Goal: Navigation & Orientation: Understand site structure

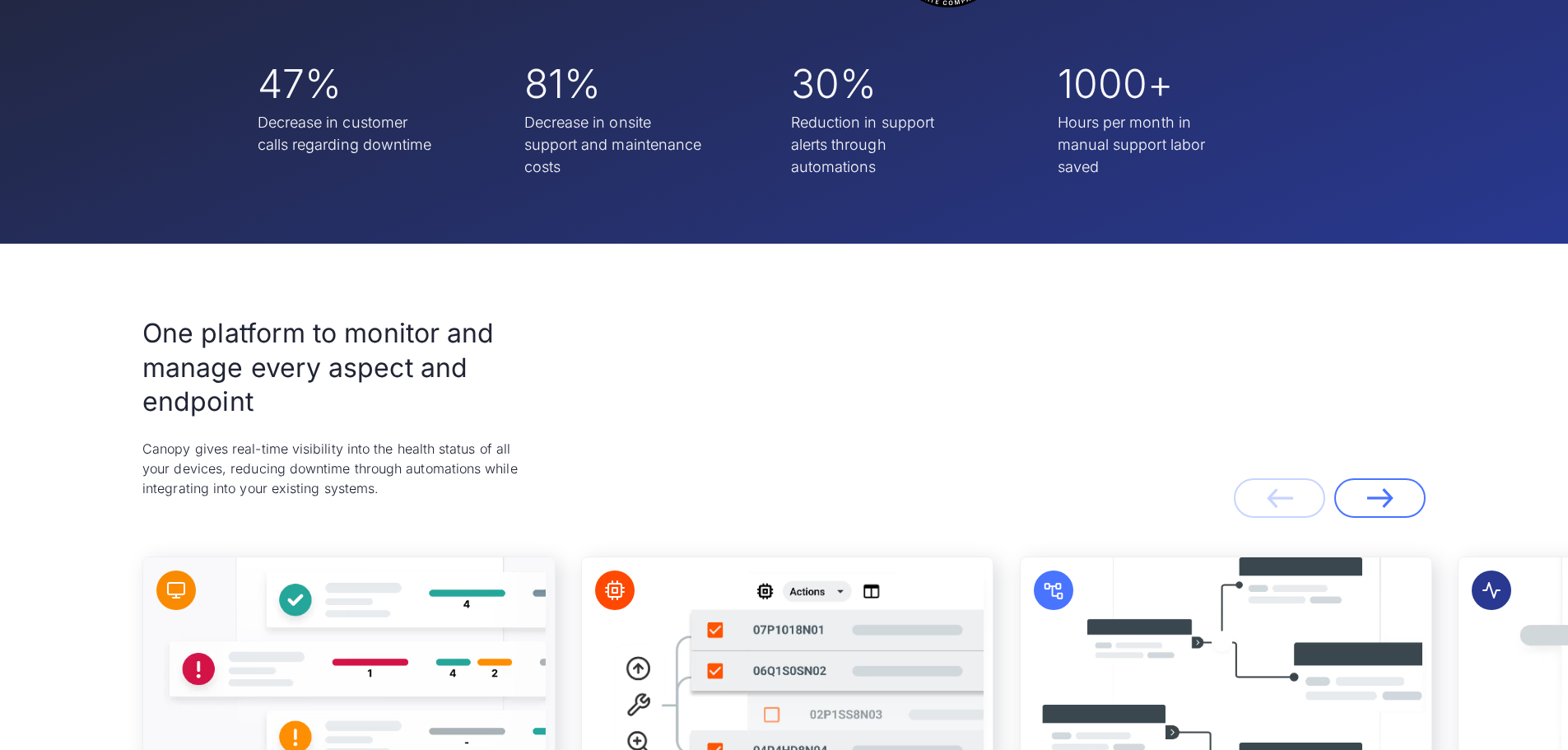
scroll to position [3456, 0]
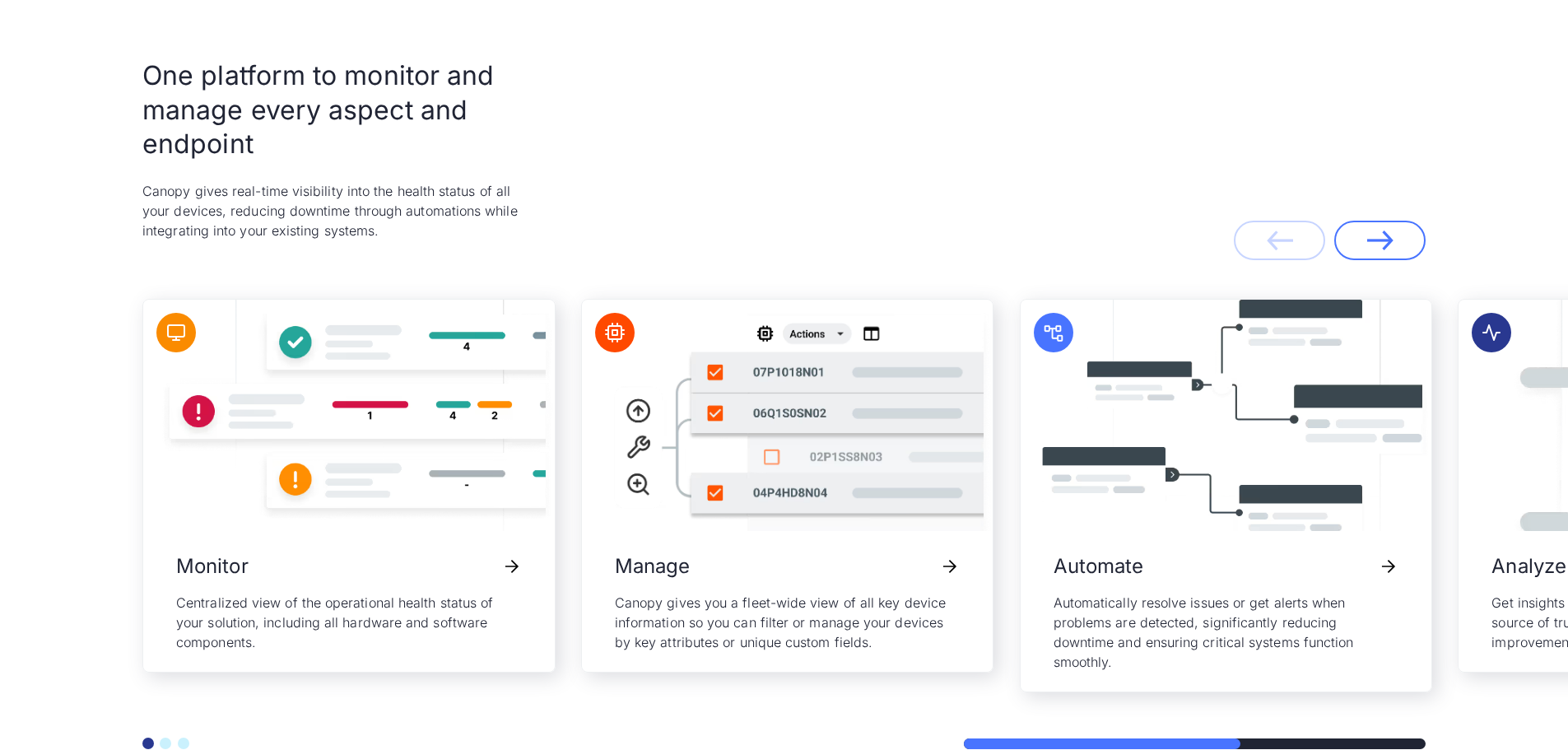
click at [155, 197] on p "Canopy gives real-time visibility into the health status of all your devices, r…" at bounding box center [340, 211] width 395 height 60
copy p "Canopy"
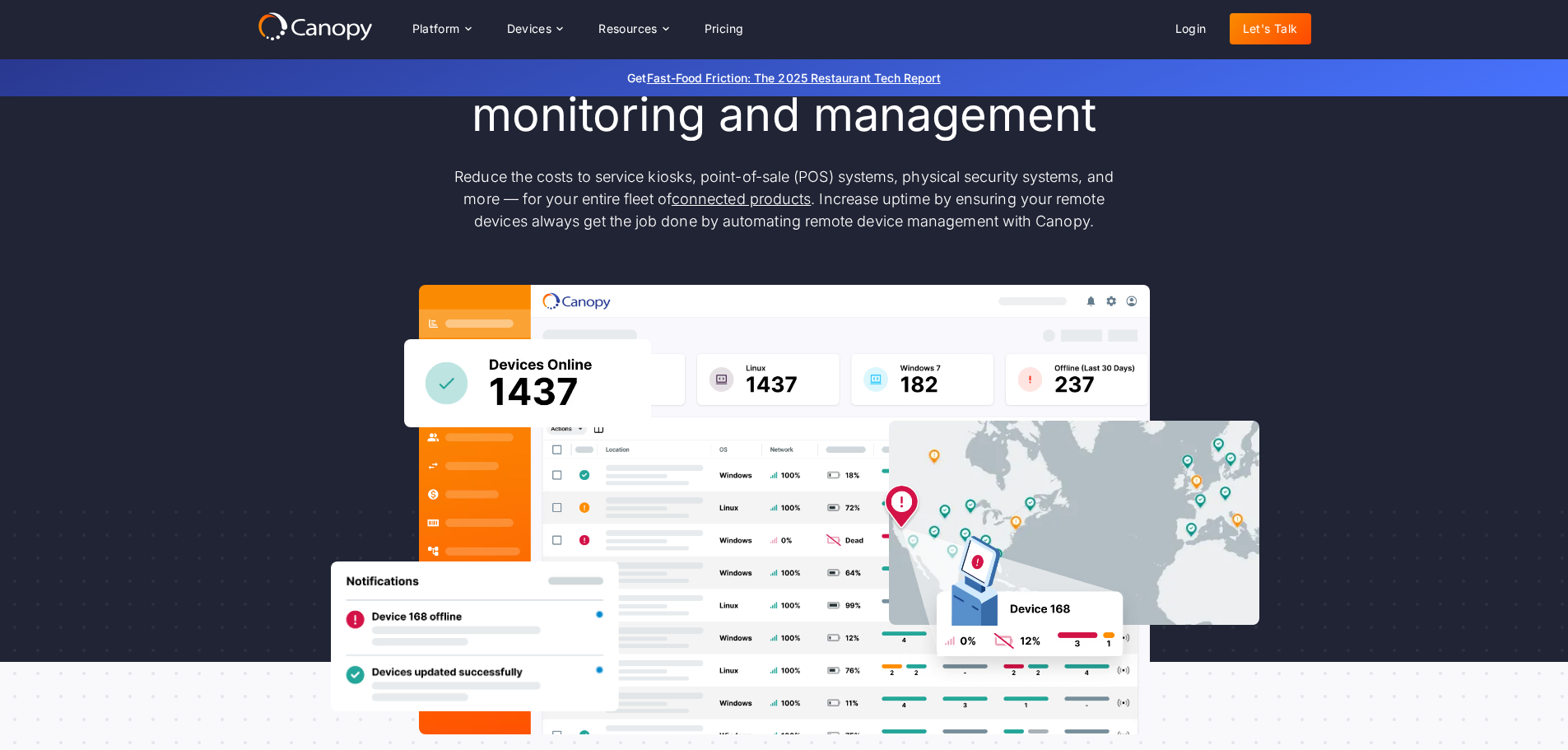
scroll to position [0, 0]
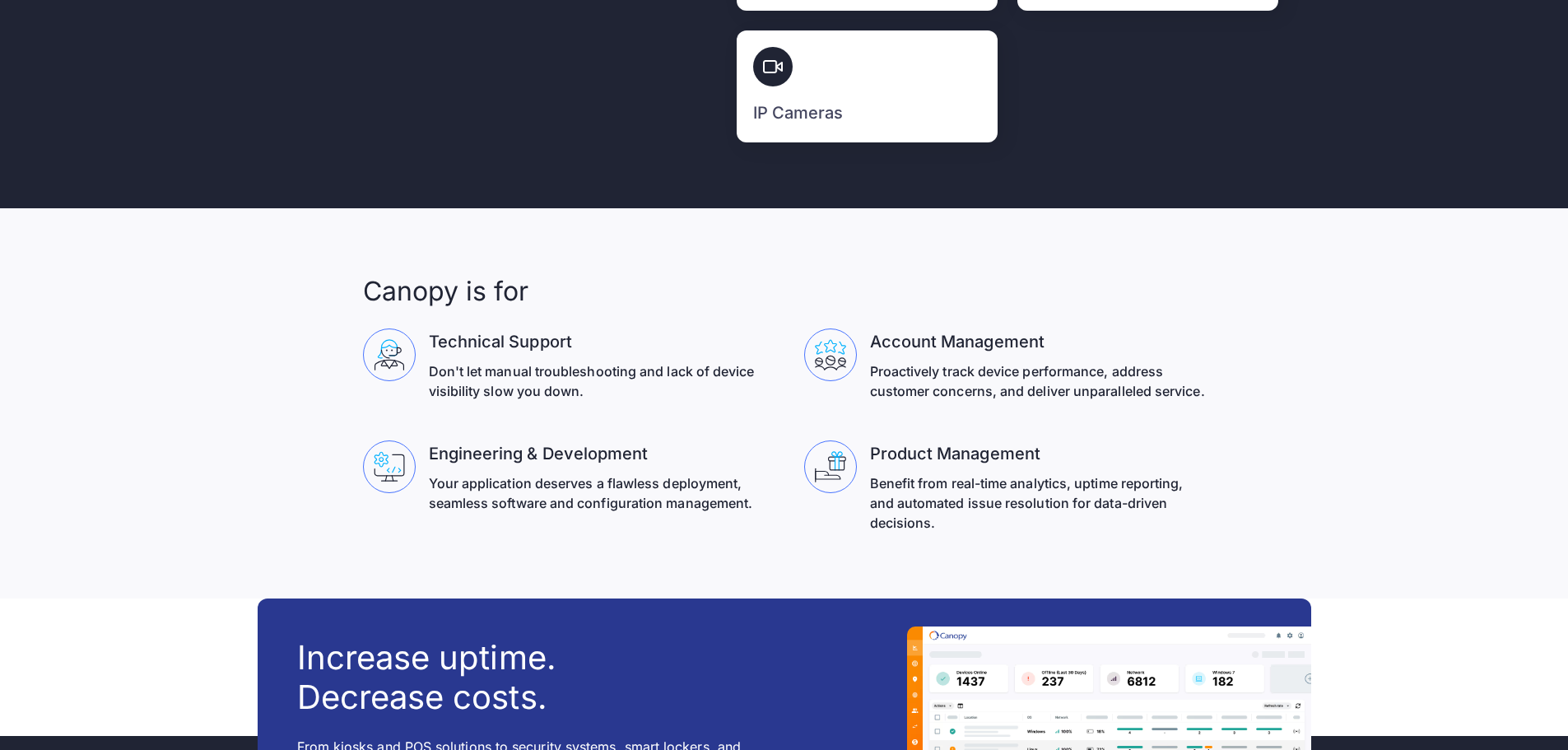
drag, startPoint x: 345, startPoint y: 271, endPoint x: 685, endPoint y: 574, distance: 455.4
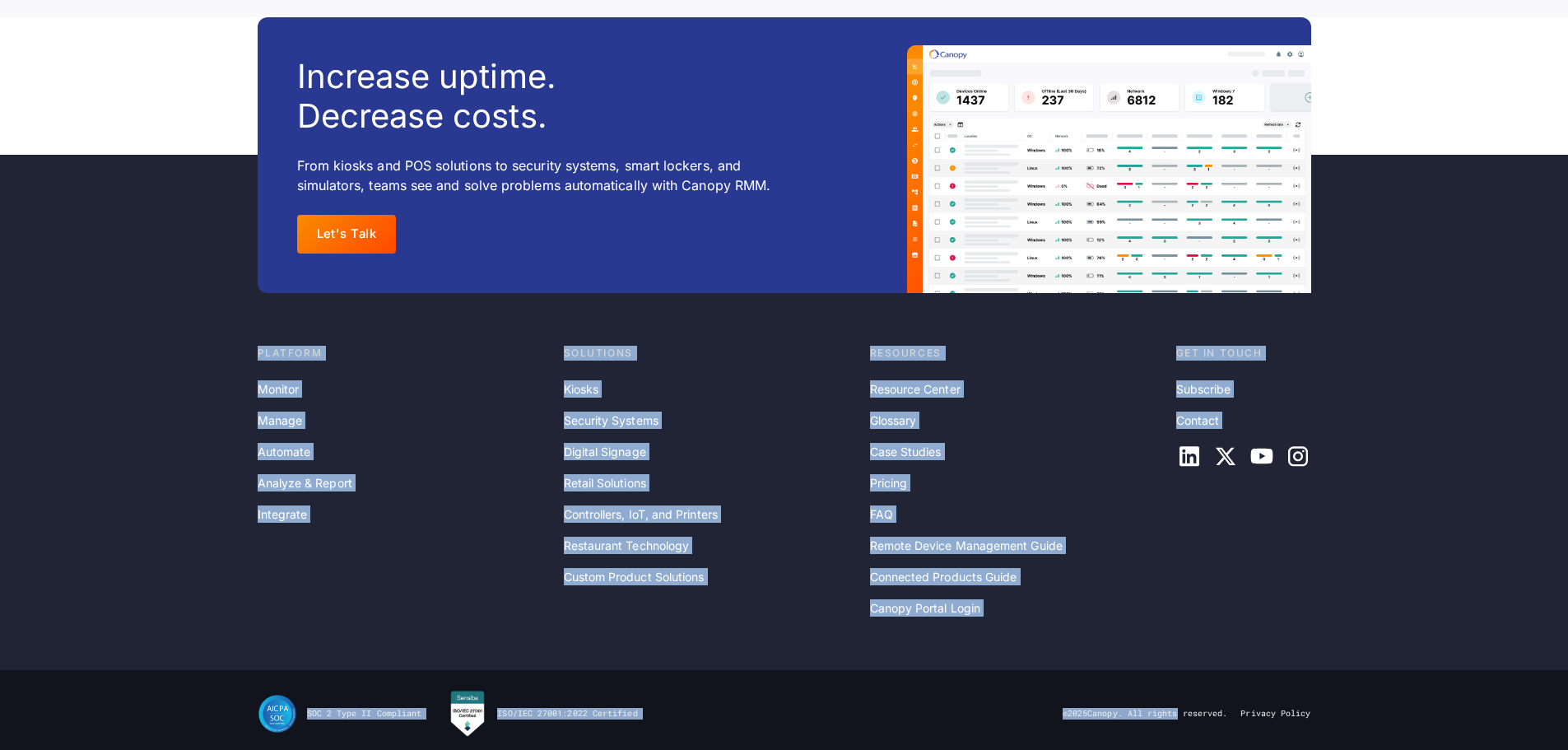
drag, startPoint x: 237, startPoint y: 336, endPoint x: 1173, endPoint y: 713, distance: 1009.1
click at [1173, 713] on footer "Increase uptime. Decrease costs. From kiosks and POS solutions to security syst…" at bounding box center [784, 387] width 1568 height 739
click at [1057, 378] on div "Resources Resource Center Glossary Case Studies Pricing FAQ Remote Device Manag…" at bounding box center [1017, 481] width 293 height 272
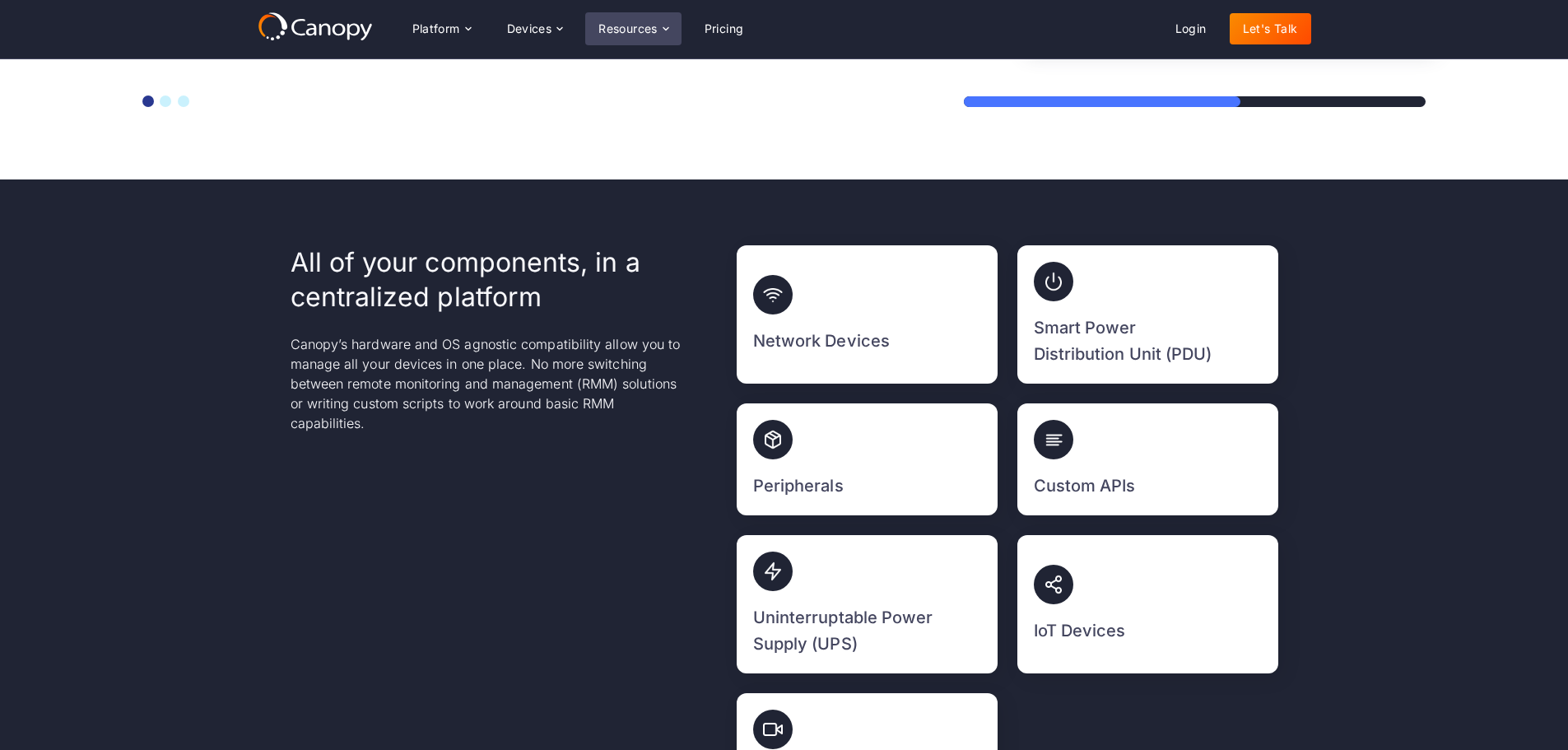
scroll to position [3942, 0]
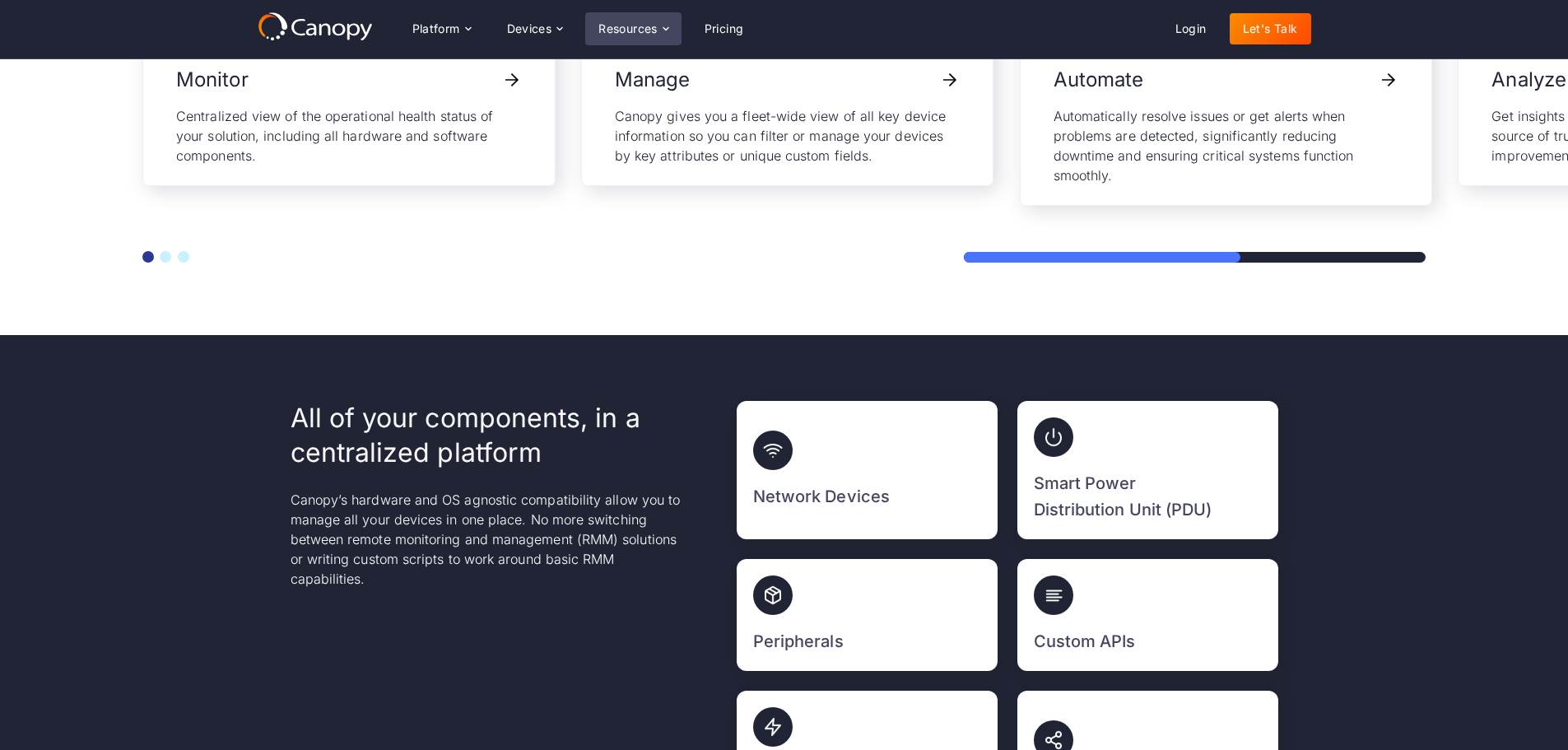
click at [662, 33] on icon at bounding box center [665, 29] width 14 height 14
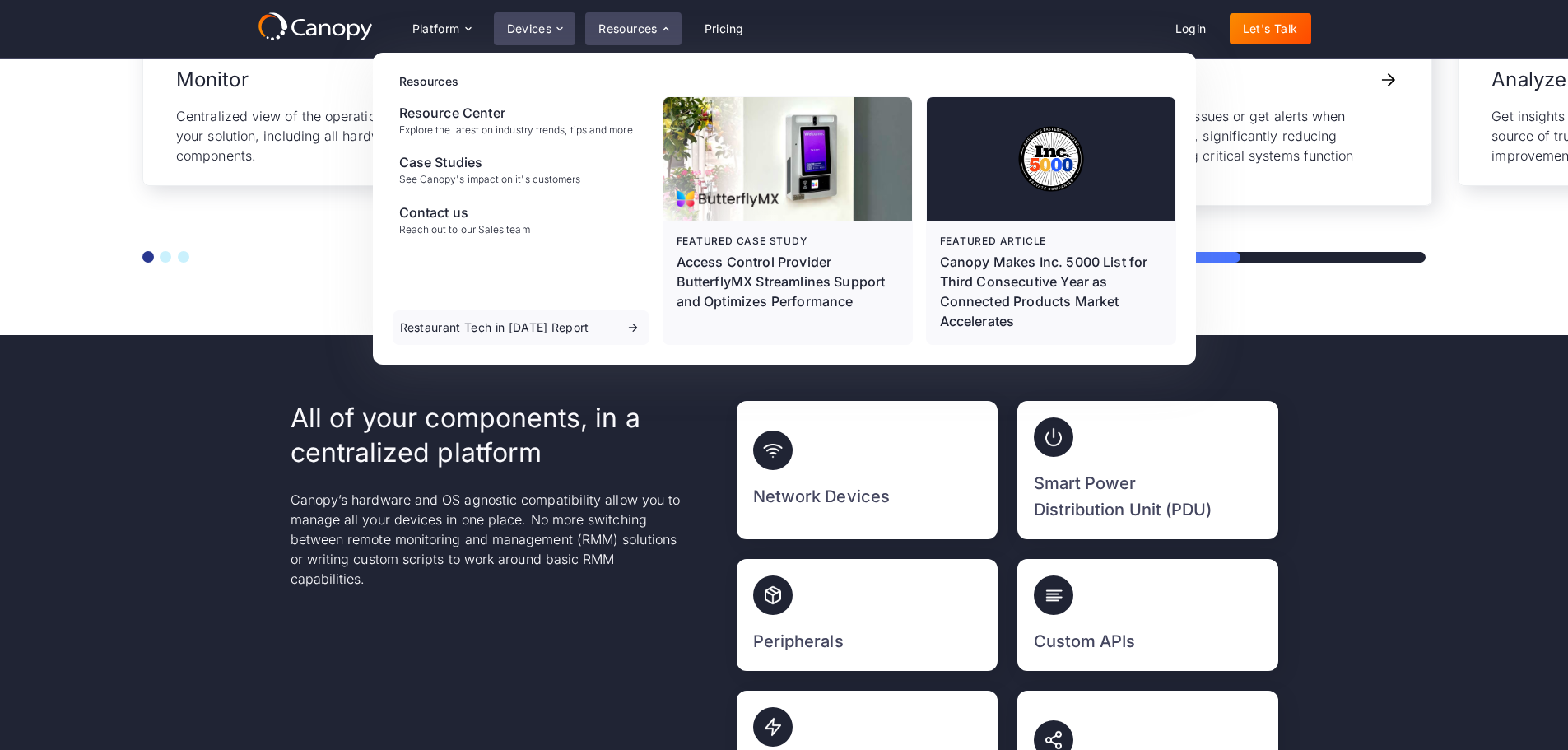
click at [539, 40] on div "Devices" at bounding box center [534, 29] width 82 height 33
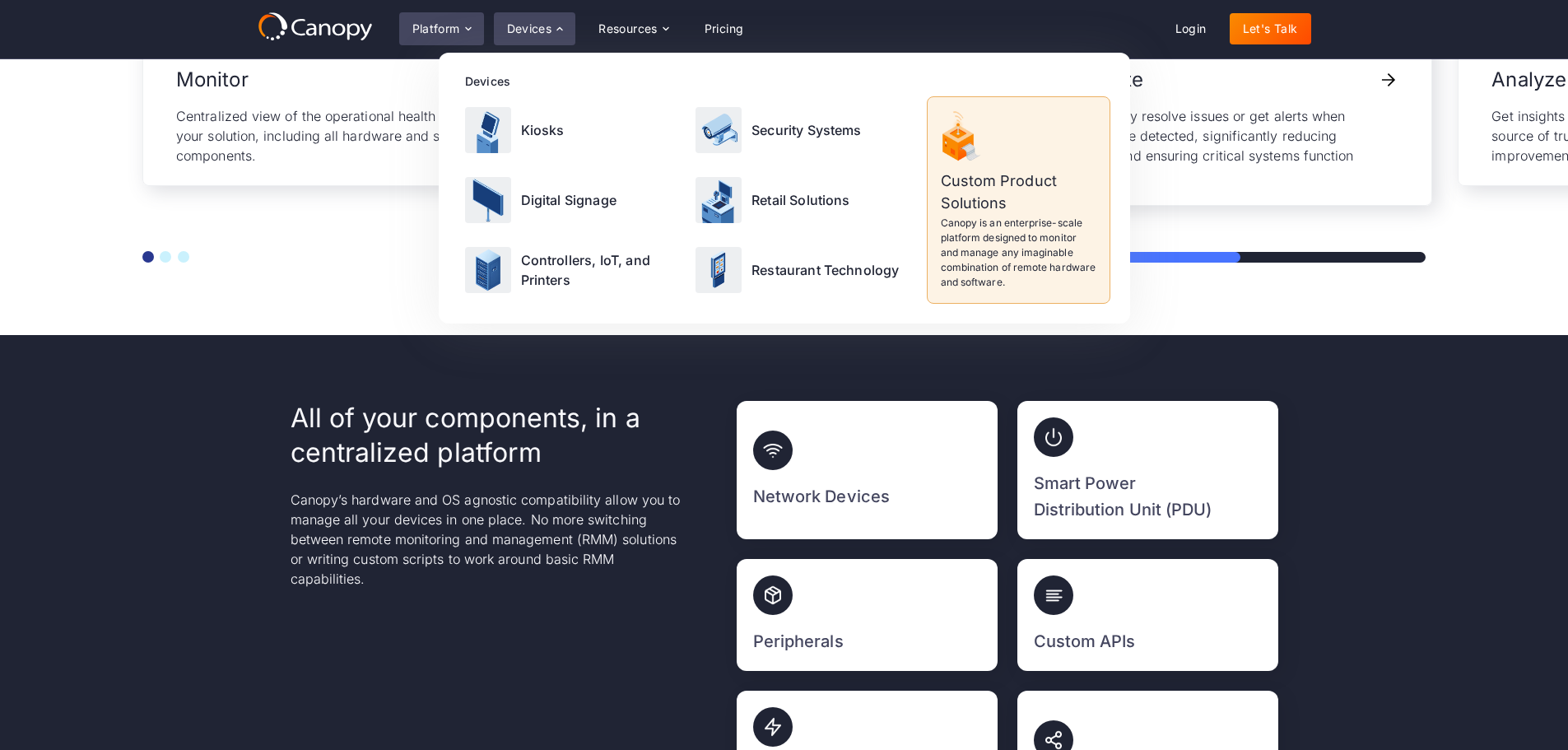
click at [458, 35] on div "Platform" at bounding box center [442, 29] width 85 height 33
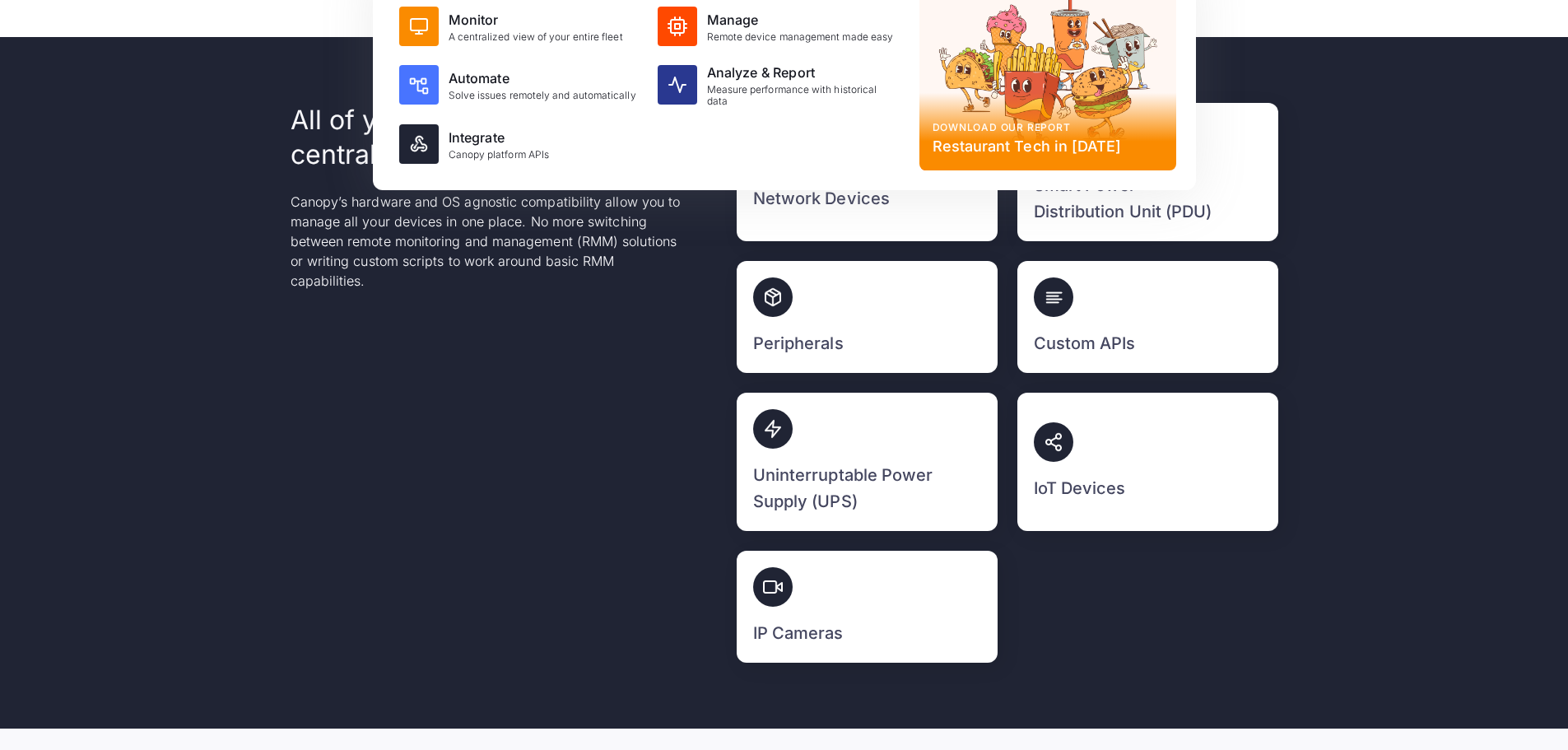
scroll to position [5349, 0]
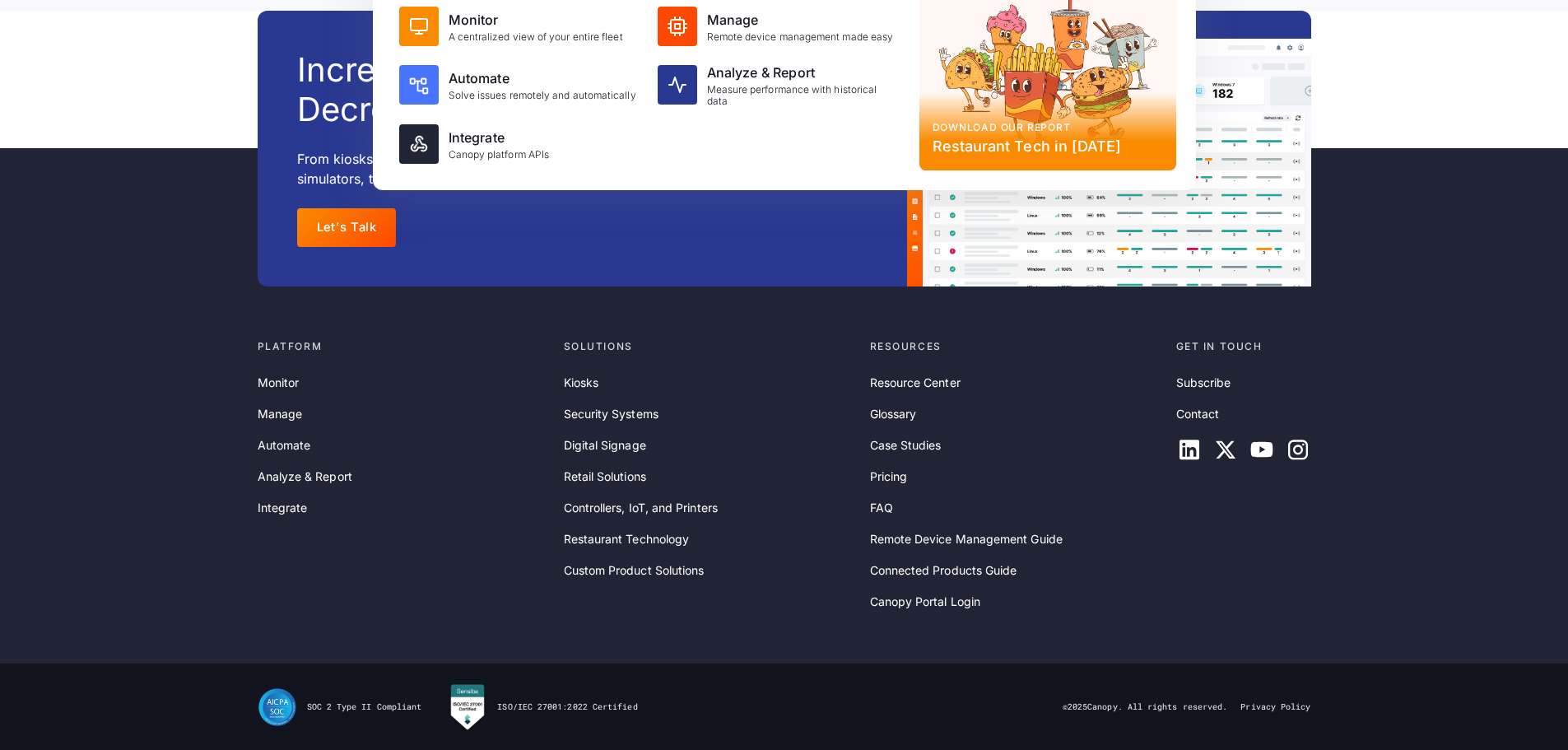
drag, startPoint x: 1305, startPoint y: 355, endPoint x: 1392, endPoint y: 788, distance: 441.7
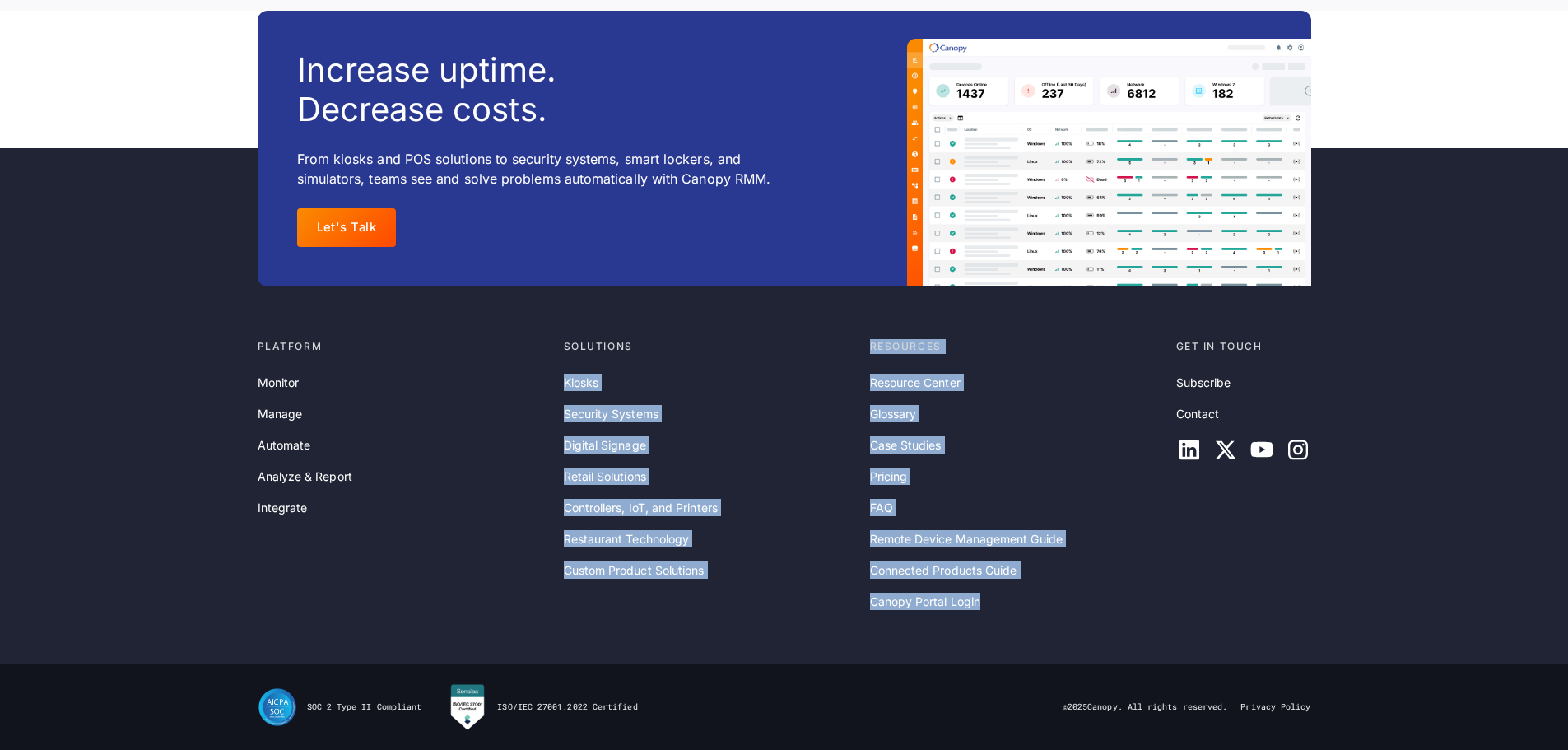
drag, startPoint x: 852, startPoint y: 338, endPoint x: 1046, endPoint y: 639, distance: 358.1
click at [1046, 639] on div "Platform Monitor Manage Automate Analyze & Report Integrate Solutions Kiosks Se…" at bounding box center [784, 474] width 1568 height 377
click at [1046, 633] on div "Platform Monitor Manage Automate Analyze & Report Integrate Solutions Kiosks Se…" at bounding box center [784, 474] width 1568 height 377
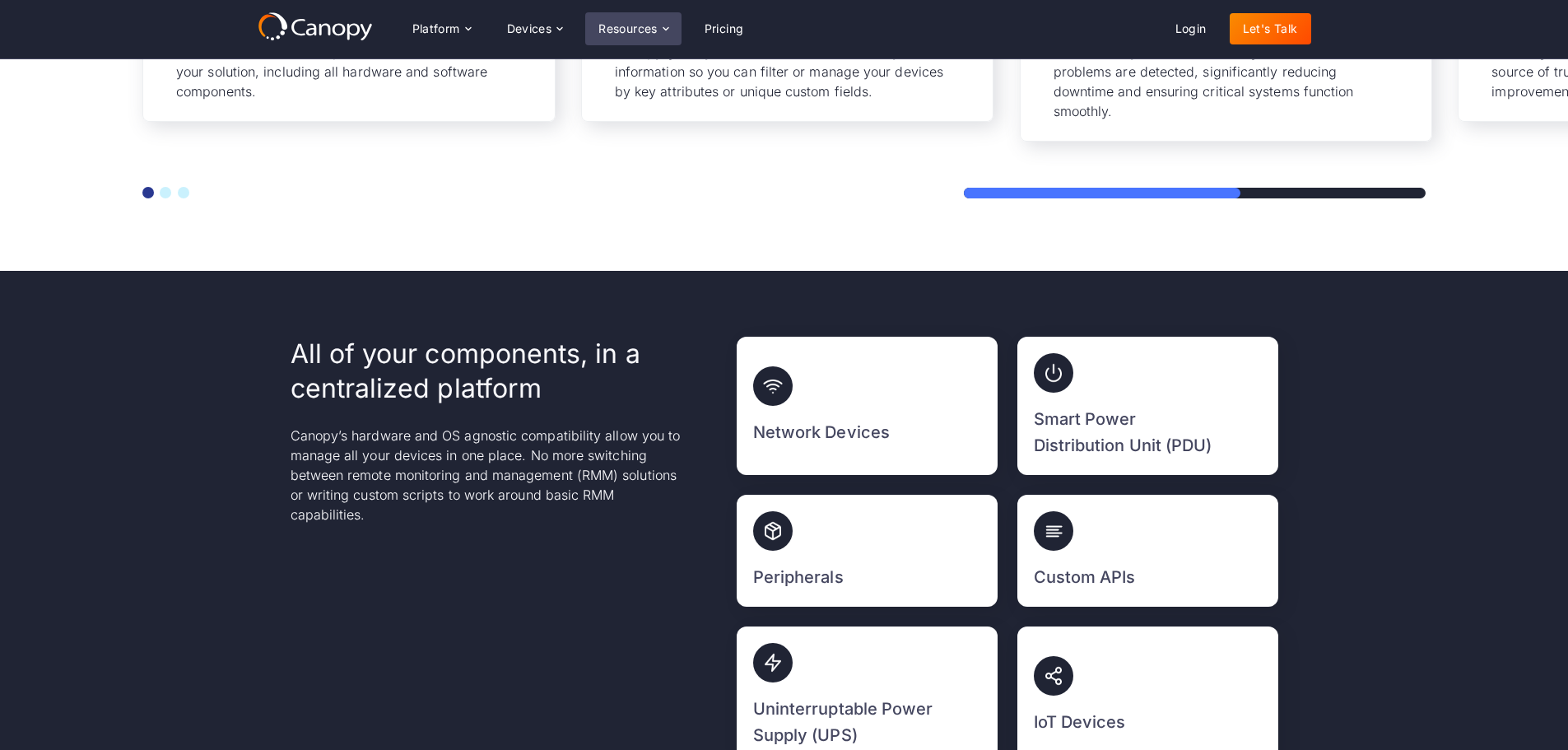
scroll to position [0, 0]
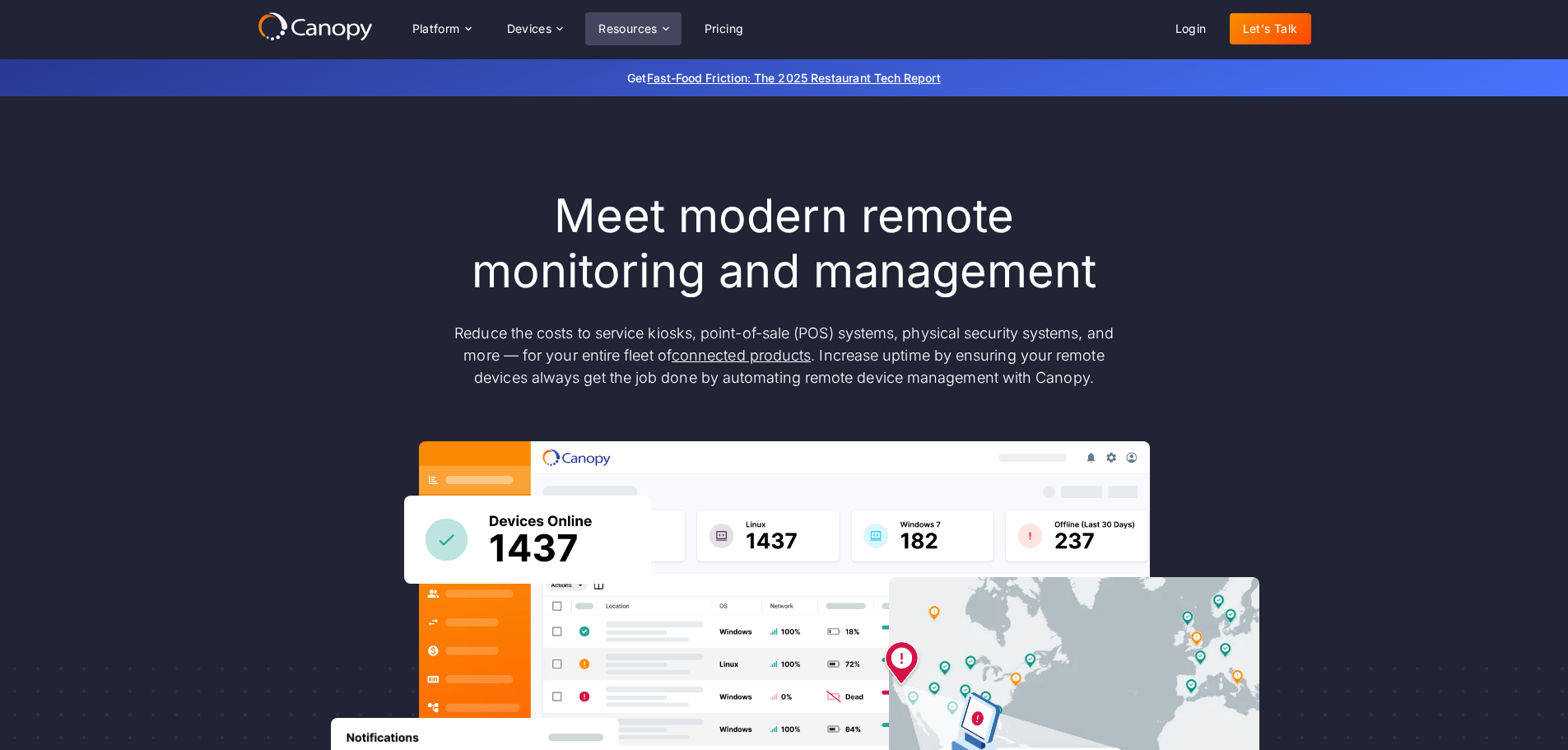
drag, startPoint x: 685, startPoint y: 548, endPoint x: 648, endPoint y: 38, distance: 511.3
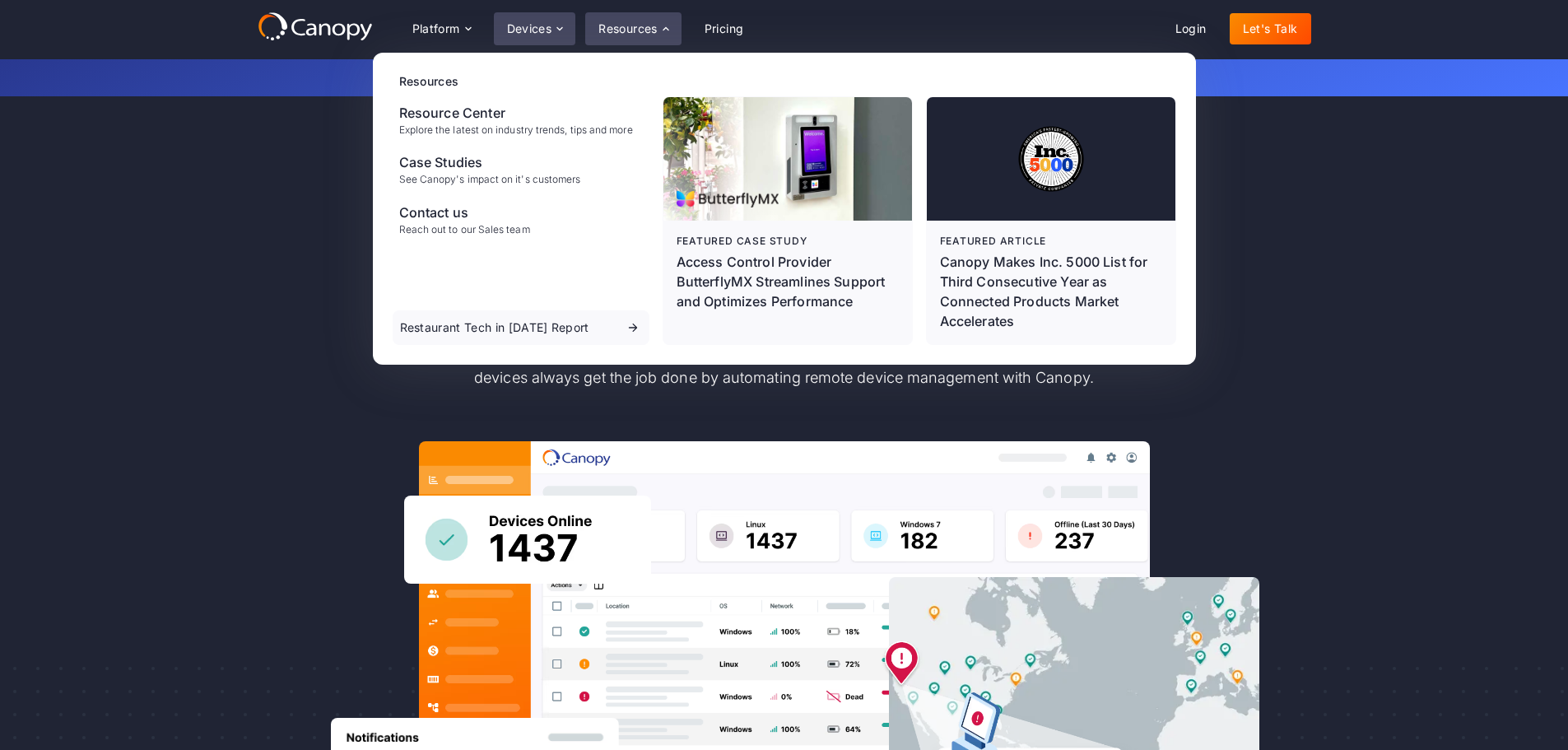
click at [556, 33] on icon at bounding box center [559, 29] width 14 height 14
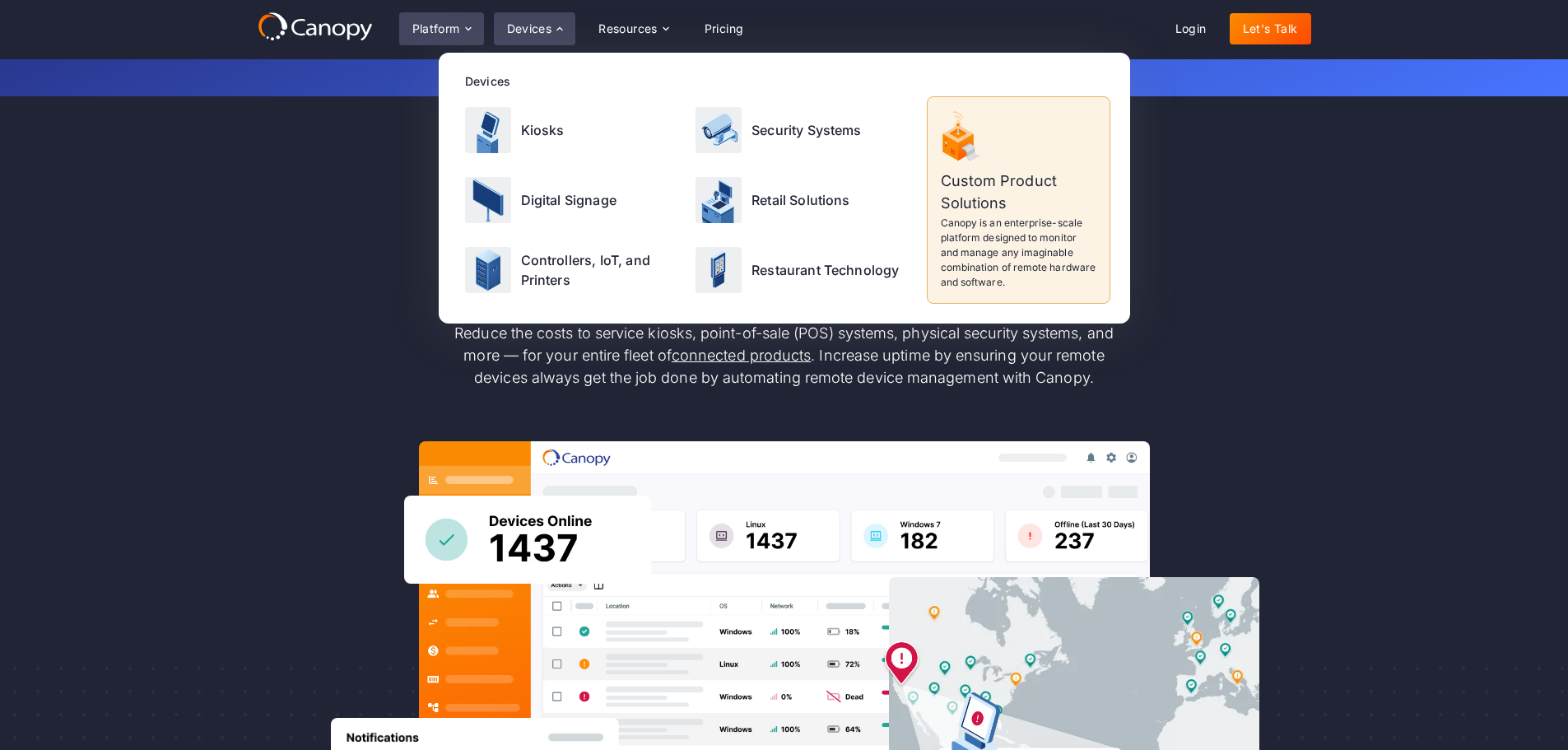
click at [427, 14] on div "Platform" at bounding box center [442, 29] width 85 height 33
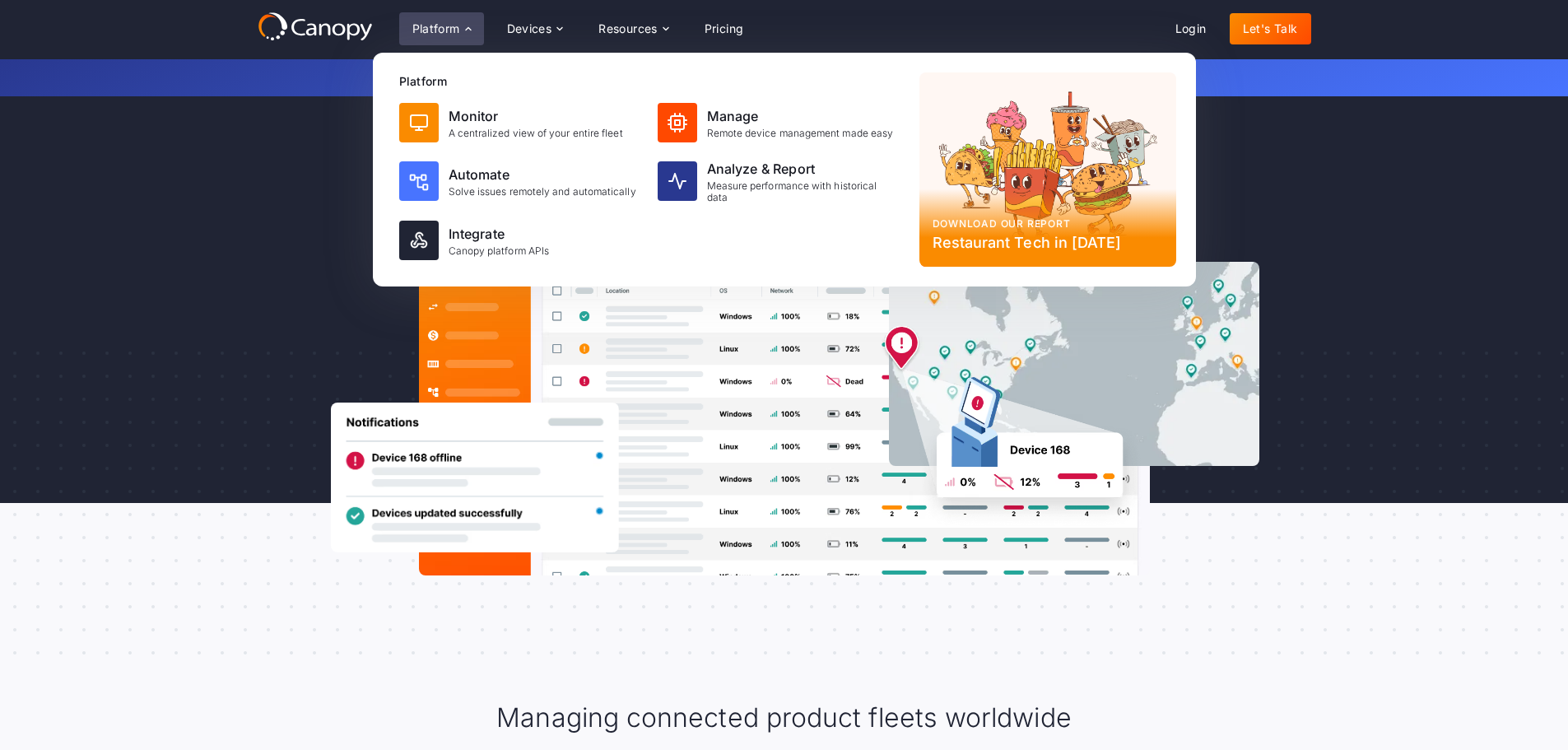
scroll to position [493, 0]
